Goal: Task Accomplishment & Management: Manage account settings

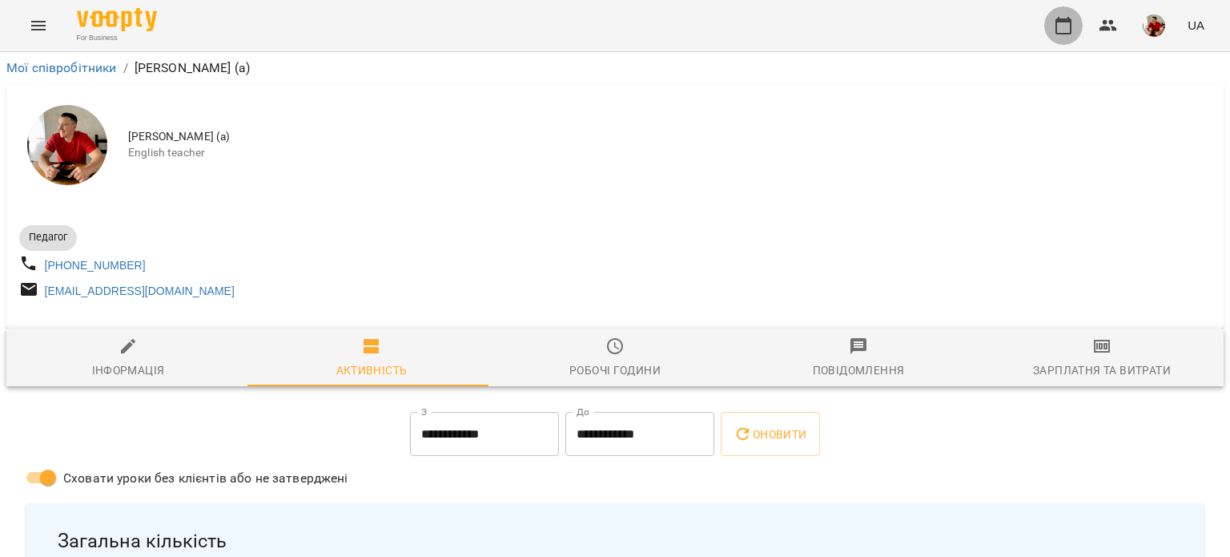
click at [1069, 33] on icon "button" at bounding box center [1063, 26] width 16 height 18
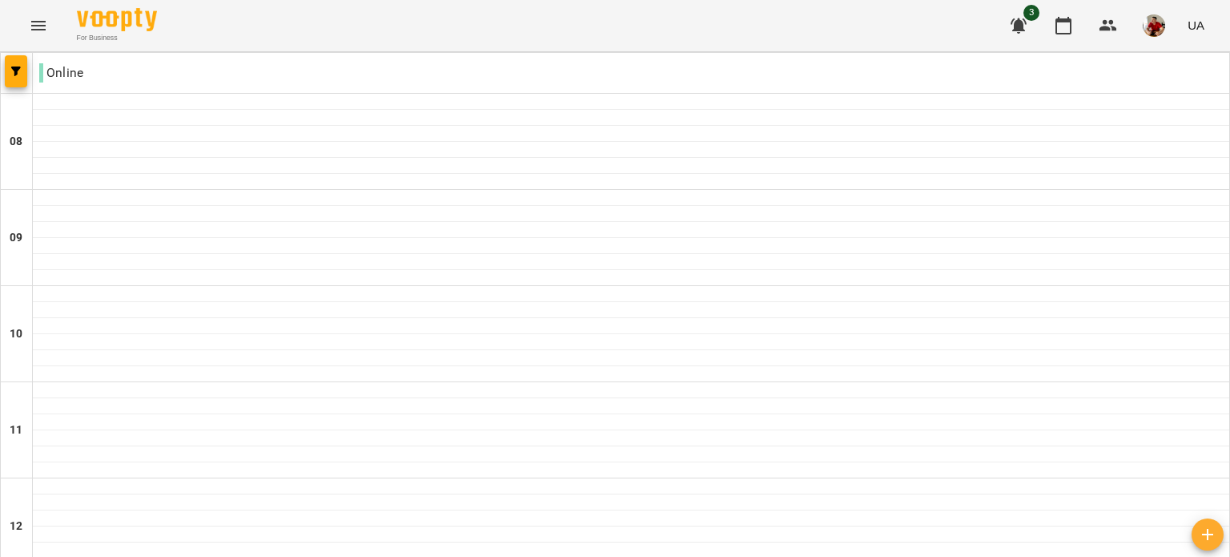
scroll to position [881, 0]
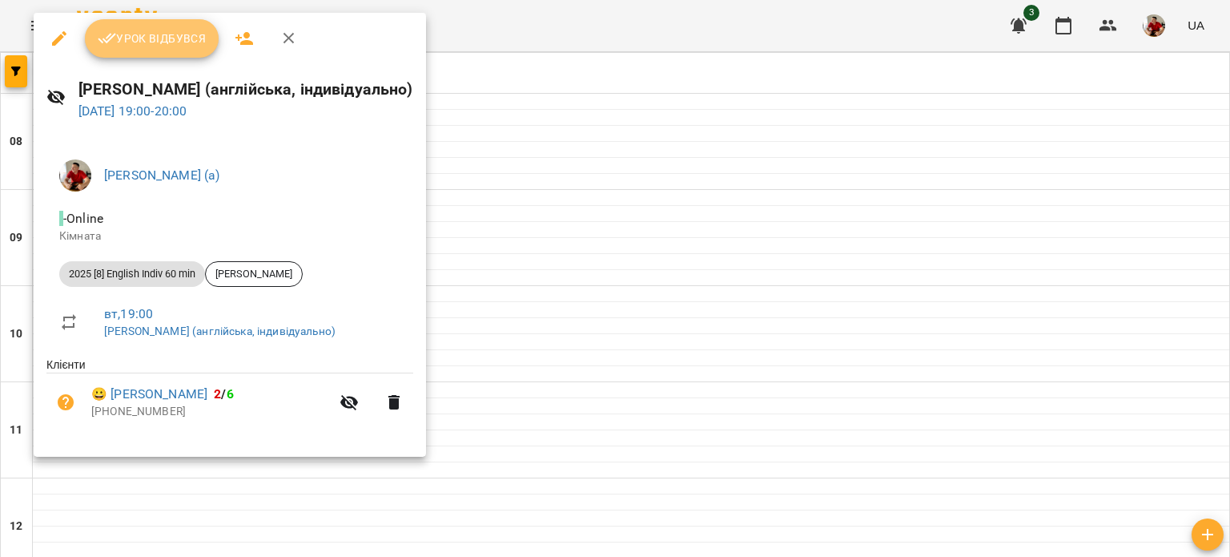
click at [143, 34] on span "Урок відбувся" at bounding box center [152, 38] width 109 height 19
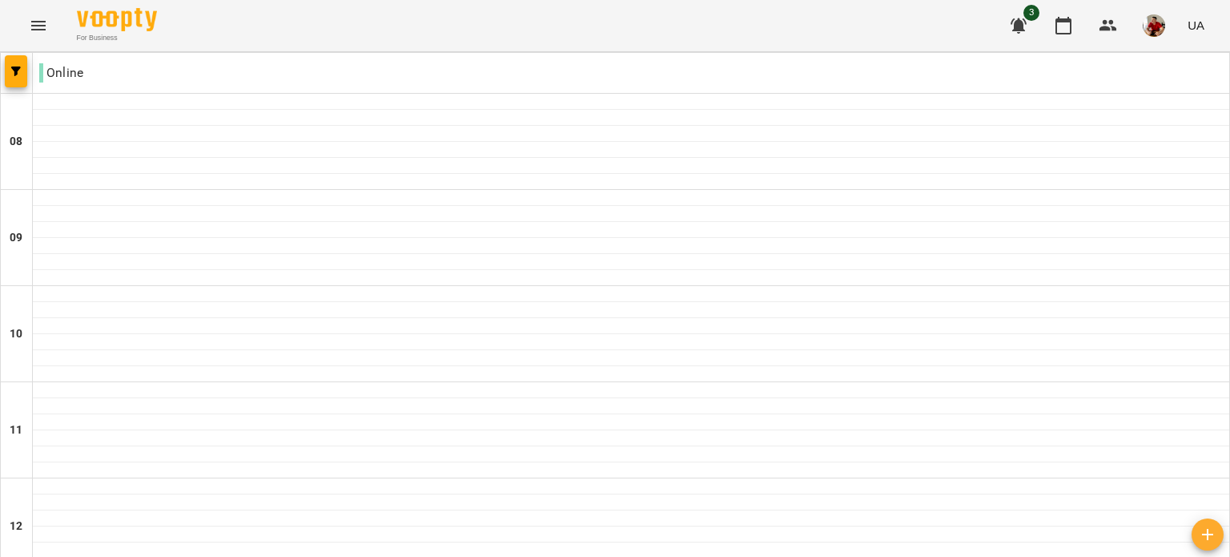
scroll to position [1084, 0]
